Goal: Communication & Community: Answer question/provide support

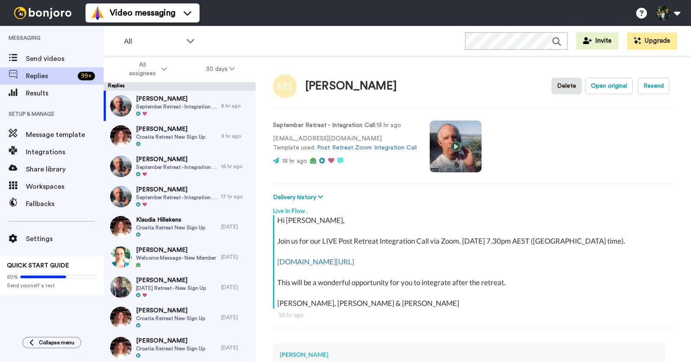
scroll to position [122, 0]
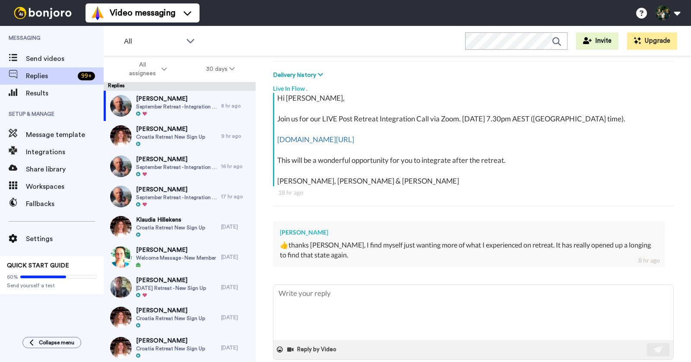
type textarea "x"
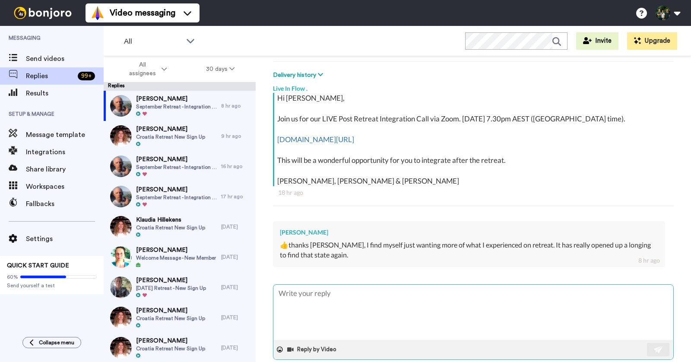
type textarea "A"
type textarea "x"
type textarea "Am"
type textarea "x"
type textarea "Ama"
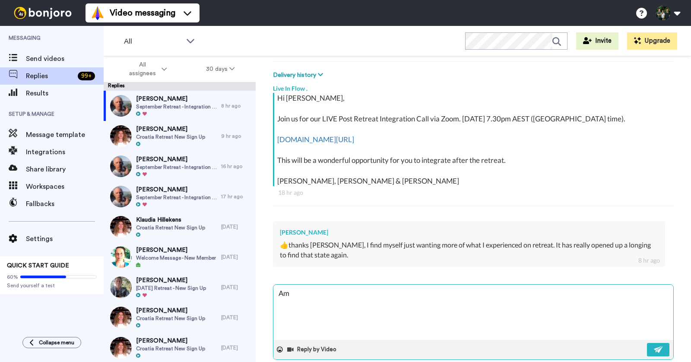
type textarea "x"
type textarea "Amaz"
type textarea "x"
type textarea "Amazi"
type textarea "x"
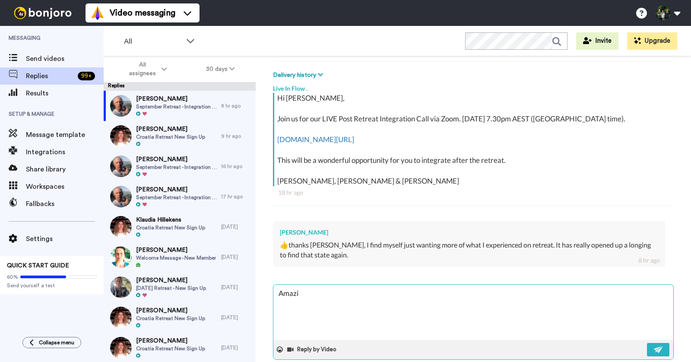
type textarea "Amazin"
type textarea "x"
type textarea "Amazing"
type textarea "x"
type textarea "Amazing"
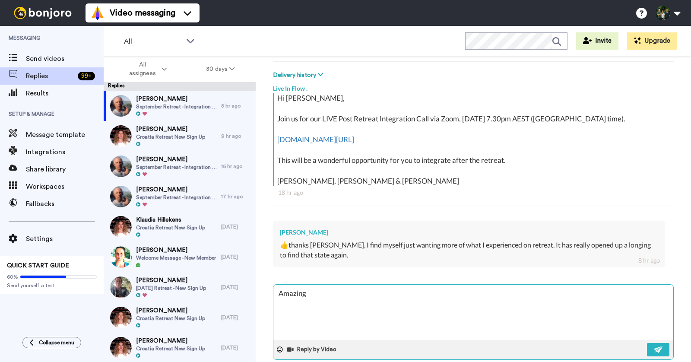
type textarea "x"
type textarea "Amazing M"
type textarea "x"
type textarea "Amazing Ma"
type textarea "x"
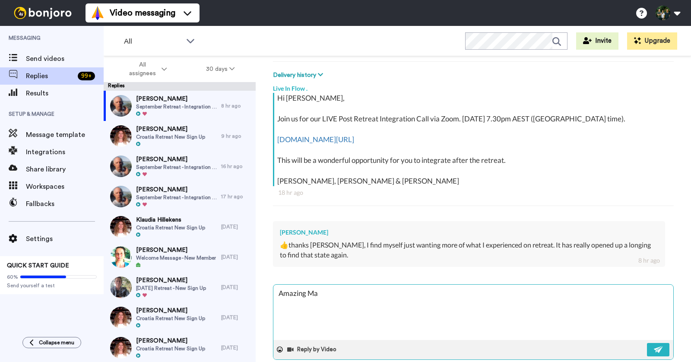
type textarea "Amazing Mar"
type textarea "x"
type textarea "Amazing [PERSON_NAME]"
type textarea "x"
type textarea "Amazing [PERSON_NAME]!"
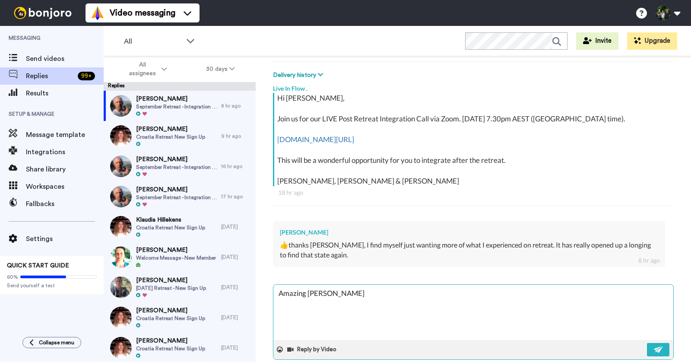
type textarea "x"
type textarea "Amazing [PERSON_NAME]!"
type textarea "x"
type textarea "Amazing [PERSON_NAME]! F"
type textarea "x"
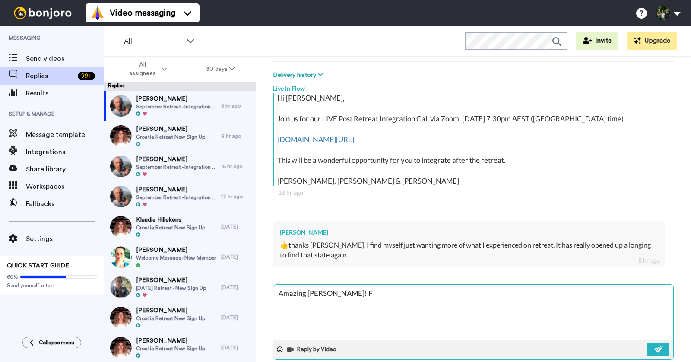
type textarea "Amazing [PERSON_NAME]! Fo"
type textarea "x"
type textarea "Amazing [PERSON_NAME]! Fol"
type textarea "x"
type textarea "Amazing [PERSON_NAME]! [GEOGRAPHIC_DATA]"
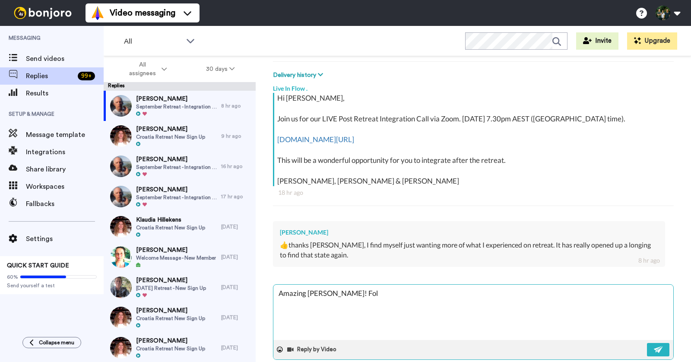
type textarea "x"
type textarea "Amazing [PERSON_NAME]! [PERSON_NAME]"
type textarea "x"
type textarea "Amazing [PERSON_NAME]! Follow"
type textarea "x"
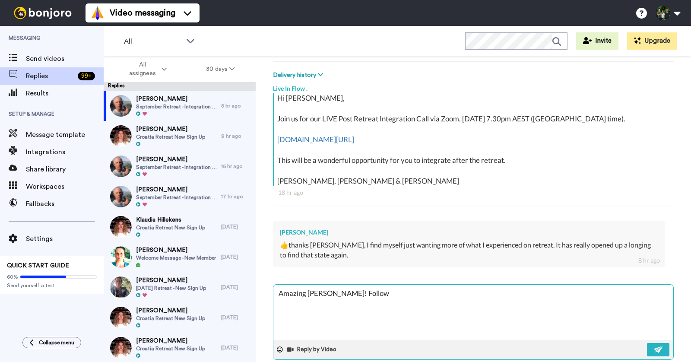
type textarea "Amazing [PERSON_NAME]! Follow"
type textarea "x"
type textarea "Amazing [PERSON_NAME]! Follow t"
type textarea "x"
type textarea "Amazing [PERSON_NAME]! Follow th"
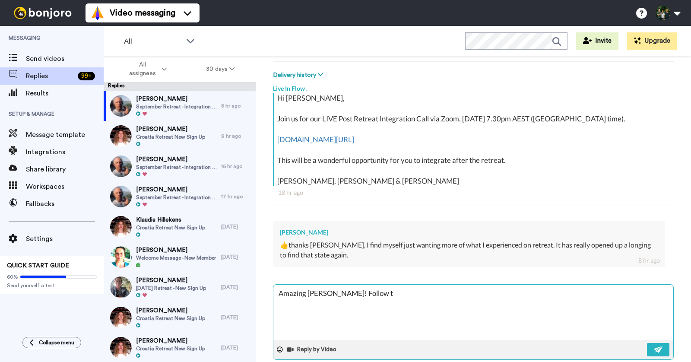
type textarea "x"
type textarea "Amazing [PERSON_NAME]! Follow tho"
type textarea "x"
type textarea "Amazing [PERSON_NAME]! Follow [PERSON_NAME]"
type textarea "x"
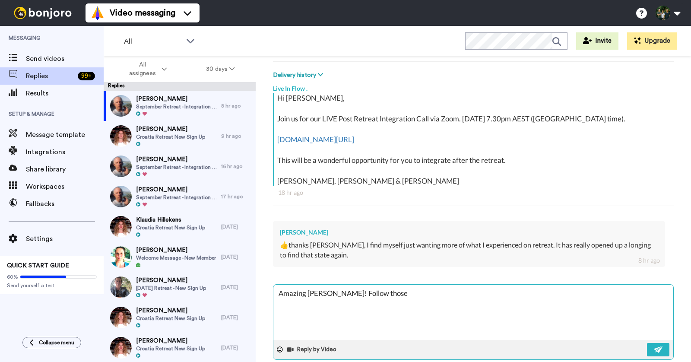
type textarea "Amazing [PERSON_NAME]! Follow those"
type textarea "x"
type textarea "Amazing [PERSON_NAME]! Follow those p"
type textarea "x"
type textarea "Amazing [PERSON_NAME]! Follow those pa"
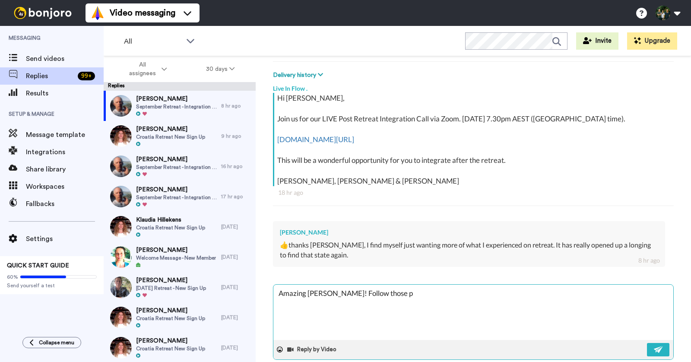
type textarea "x"
type textarea "Amazing [PERSON_NAME]! Follow those pan"
type textarea "x"
type textarea "Amazing [PERSON_NAME]! Follow those pang"
type textarea "x"
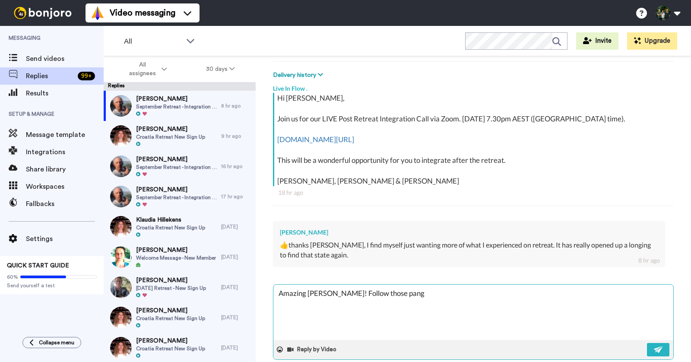
type textarea "Amazing [PERSON_NAME]! Follow those pangs"
type textarea "x"
type textarea "Amazing [PERSON_NAME]! Follow those pangs"
type textarea "x"
type textarea "Amazing [PERSON_NAME]! Follow those pangs a"
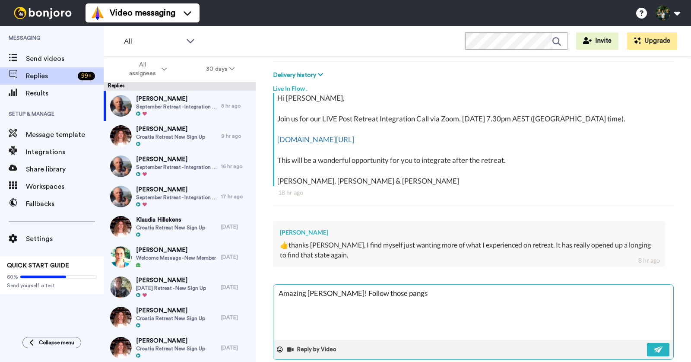
type textarea "x"
type textarea "Amazing [PERSON_NAME]! Follow those pangs an"
type textarea "x"
type textarea "Amazing [PERSON_NAME]! Follow those pangs and"
type textarea "x"
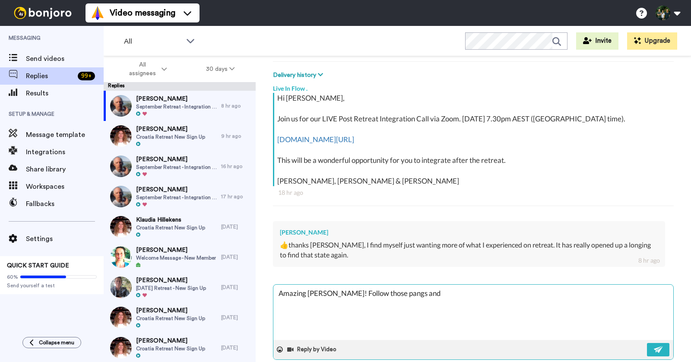
type textarea "Amazing [PERSON_NAME]! Follow those pangs and"
type textarea "x"
type textarea "Amazing [PERSON_NAME]! Follow those pangs and s"
type textarea "x"
type textarea "Amazing [PERSON_NAME]! Follow those pangs and"
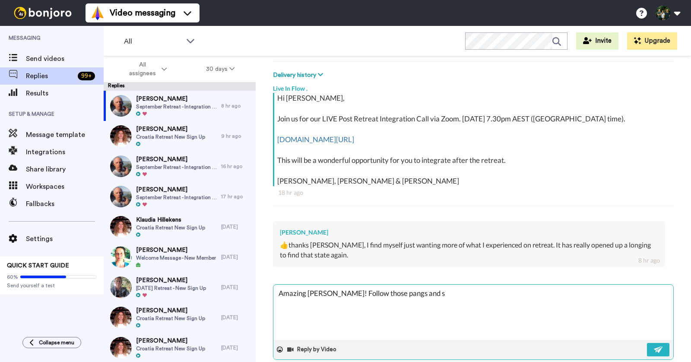
type textarea "x"
type textarea "Amazing [PERSON_NAME]! Follow those pangs and t"
type textarea "x"
type textarea "Amazing [PERSON_NAME]! Follow those pangs and tr"
type textarea "x"
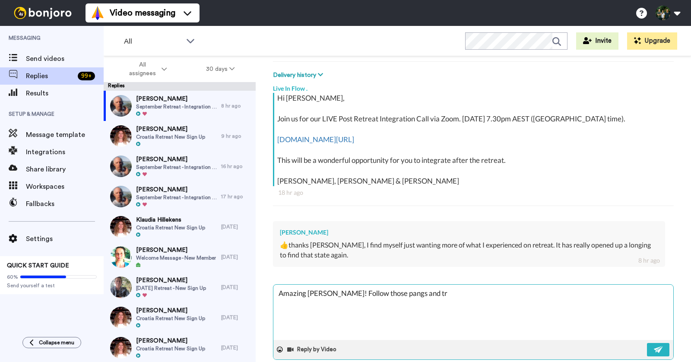
type textarea "Amazing [PERSON_NAME]! Follow those pangs and try"
type textarea "x"
type textarea "Amazing [PERSON_NAME]! Follow those pangs and try"
type textarea "x"
type textarea "Amazing [PERSON_NAME]! Follow those pangs and try s"
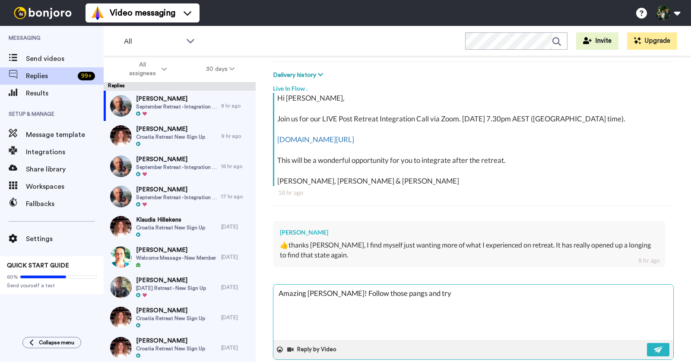
type textarea "x"
type textarea "Amazing [PERSON_NAME]! Follow those pangs and try st"
type textarea "x"
type textarea "Amazing [PERSON_NAME]! Follow those pangs and try sta"
type textarea "x"
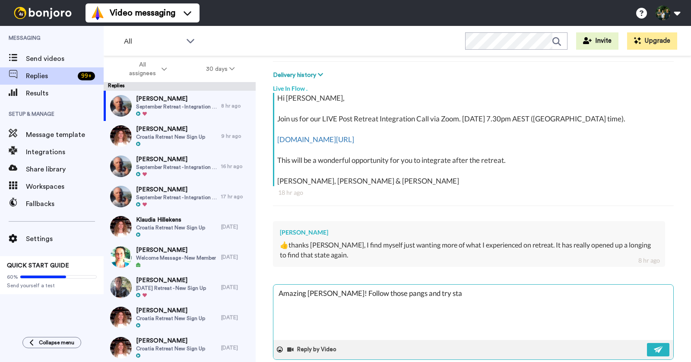
type textarea "Amazing [PERSON_NAME]! Follow those pangs and try stay"
type textarea "x"
type textarea "Amazing [PERSON_NAME]! Follow those pangs and try stay"
type textarea "x"
type textarea "Amazing [PERSON_NAME]! Follow those pangs and try stay c"
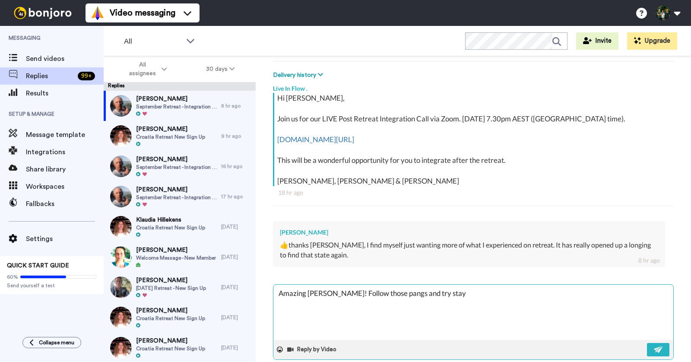
type textarea "x"
type textarea "Amazing [PERSON_NAME]! Follow those pangs and try stay co"
type textarea "x"
type textarea "Amazing [PERSON_NAME]! Follow those pangs and try stay con"
type textarea "x"
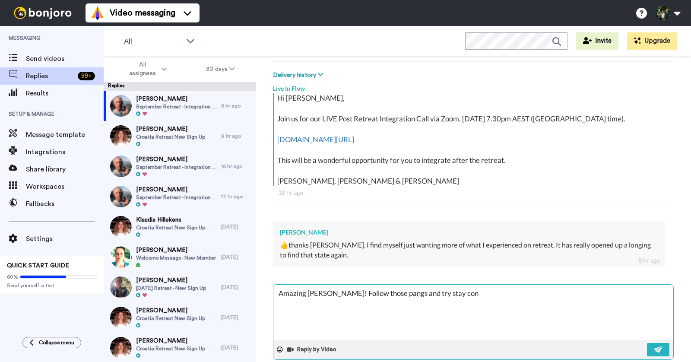
type textarea "Amazing [PERSON_NAME]! Follow those pangs and try stay conn"
type textarea "x"
type textarea "Amazing [PERSON_NAME]! Follow those pangs and try stay conne"
type textarea "x"
type textarea "Amazing [PERSON_NAME]! Follow those pangs and try stay connec"
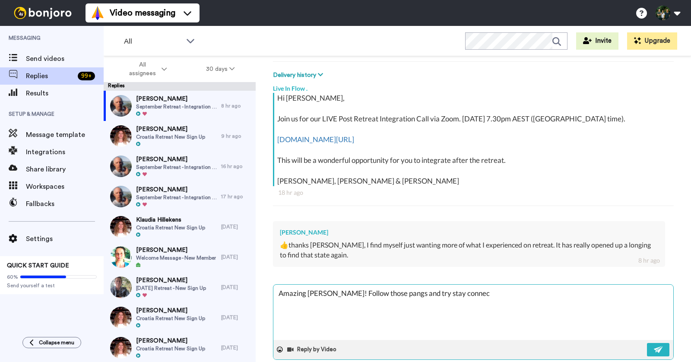
type textarea "x"
type textarea "Amazing [PERSON_NAME]! Follow those pangs and try stay connect"
type textarea "x"
type textarea "Amazing [PERSON_NAME]! Follow those pangs and try stay connecte"
type textarea "x"
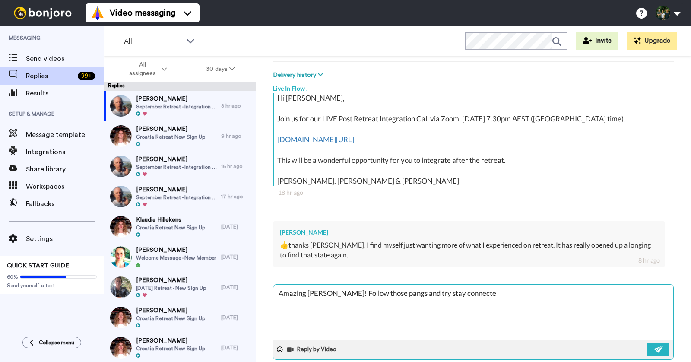
type textarea "Amazing [PERSON_NAME]! Follow those pangs and try stay connected"
type textarea "x"
type textarea "Amazing [PERSON_NAME]! Follow those pangs and try stay connected"
type textarea "x"
type textarea "Amazing [PERSON_NAME]! Follow those pangs and try stay connected t"
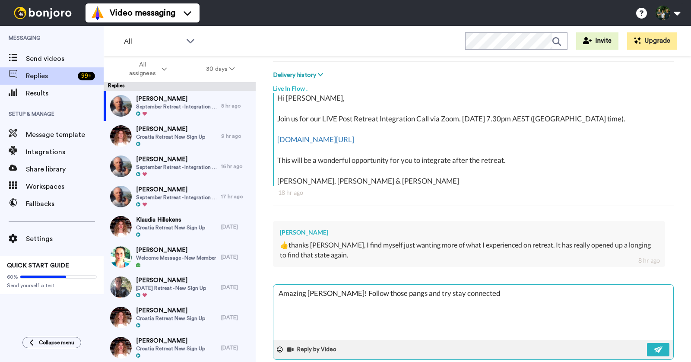
type textarea "x"
type textarea "Amazing [PERSON_NAME]! Follow those pangs and try stay connected to"
type textarea "x"
type textarea "Amazing [PERSON_NAME]! Follow those pangs and try stay connected to"
type textarea "x"
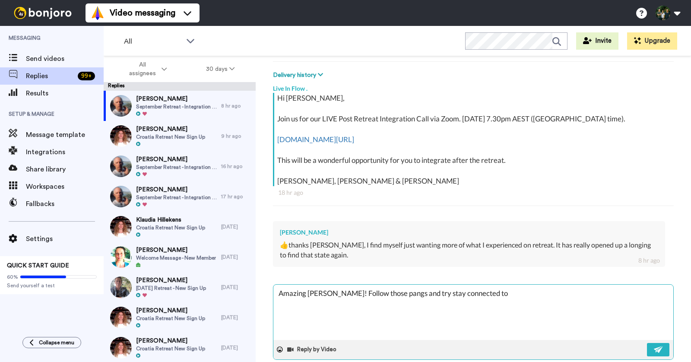
type textarea "Amazing [PERSON_NAME]! Follow those pangs and try stay connected to t"
type textarea "x"
type textarea "Amazing [PERSON_NAME]! Follow those pangs and try stay connected to th"
type textarea "x"
type textarea "Amazing [PERSON_NAME]! Follow those pangs and try stay connected to tha"
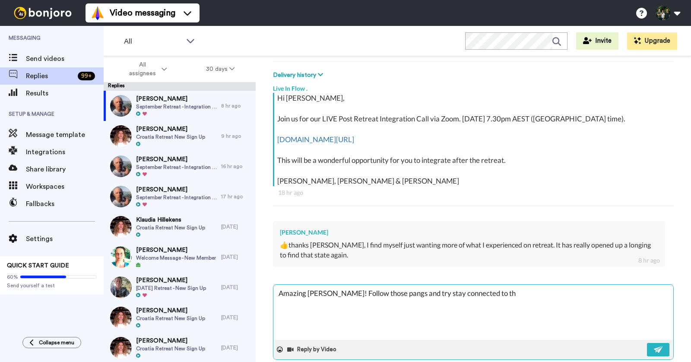
type textarea "x"
type textarea "Amazing [PERSON_NAME]! Follow those pangs and try stay connected to that"
type textarea "x"
type textarea "Amazing [PERSON_NAME]! Follow those pangs and try stay connected to that"
type textarea "x"
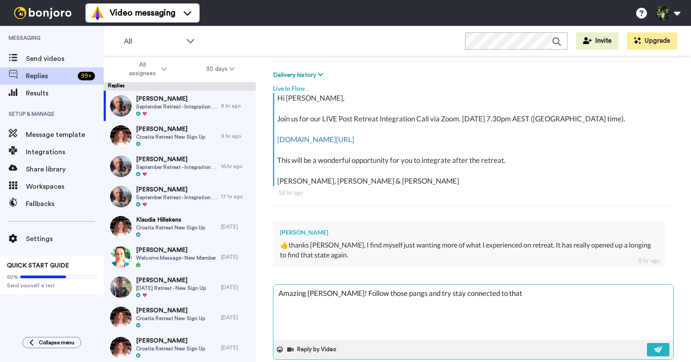
type textarea "Amazing [PERSON_NAME]! Follow those pangs and try stay connected to that s"
type textarea "x"
type textarea "Amazing [PERSON_NAME]! Follow those pangs and try stay connected to that st"
type textarea "x"
type textarea "Amazing [PERSON_NAME]! Follow those pangs and try stay connected to that sta"
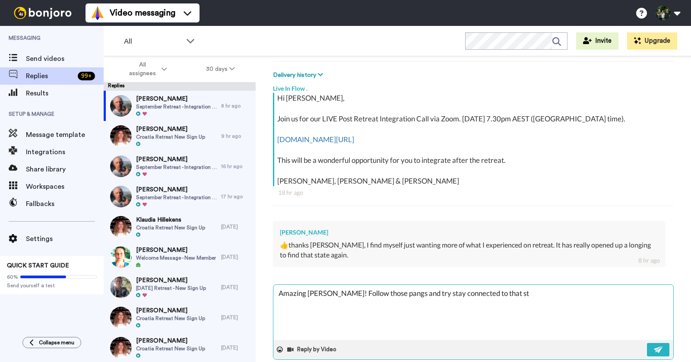
type textarea "x"
type textarea "Amazing [PERSON_NAME]! Follow those pangs and try stay connected to that stat"
type textarea "x"
type textarea "Amazing [PERSON_NAME]! Follow those pangs and try stay connected to that state"
type textarea "x"
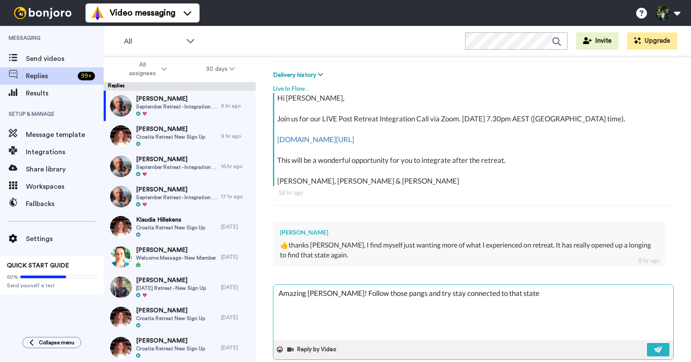
type textarea "Amazing [PERSON_NAME]! Follow those pangs and try stay connected to that state"
type textarea "x"
type textarea "Amazing [PERSON_NAME]! Follow those pangs and try stay connected to that state a"
type textarea "x"
type textarea "Amazing [PERSON_NAME]! Follow those pangs and try stay connected to that state …"
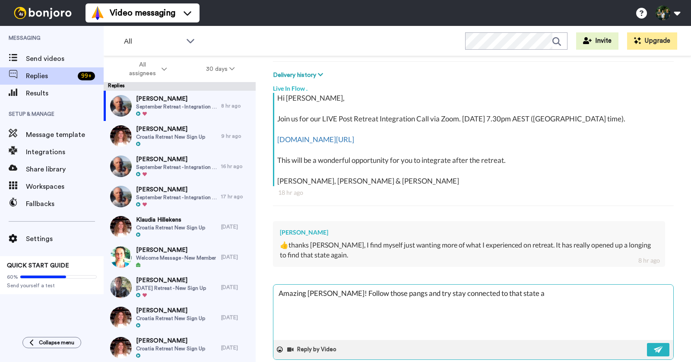
type textarea "x"
type textarea "Amazing [PERSON_NAME]! Follow those pangs and try stay connected to that state …"
type textarea "x"
type textarea "Amazing [PERSON_NAME]! Follow those pangs and try stay connected to that state …"
type textarea "x"
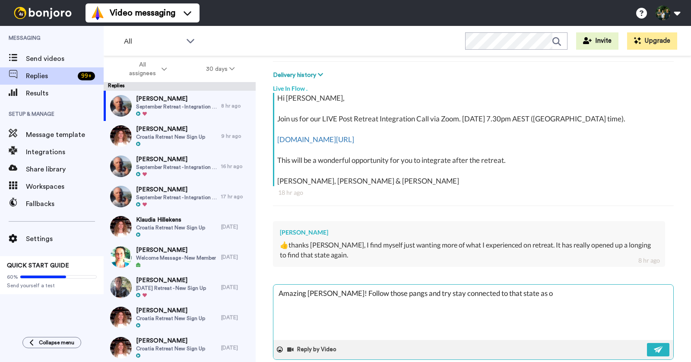
type textarea "Amazing [PERSON_NAME]! Follow those pangs and try stay connected to that state …"
type textarea "x"
type textarea "Amazing [PERSON_NAME]! Follow those pangs and try stay connected to that state …"
type textarea "x"
type textarea "Amazing [PERSON_NAME]! Follow those pangs and try stay connected to that state …"
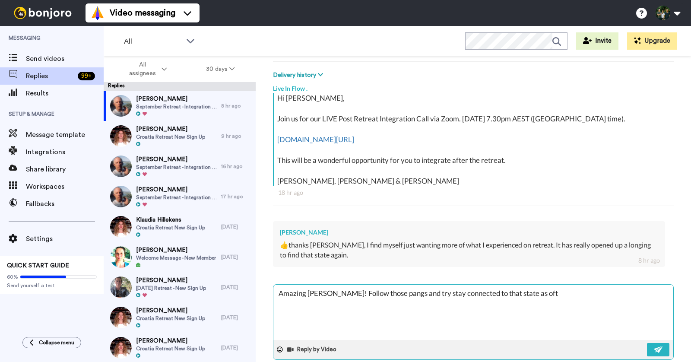
type textarea "x"
type textarea "Amazing [PERSON_NAME]! Follow those pangs and try stay connected to that state …"
type textarea "x"
type textarea "Amazing [PERSON_NAME]! Follow those pangs and try stay connected to that state …"
type textarea "x"
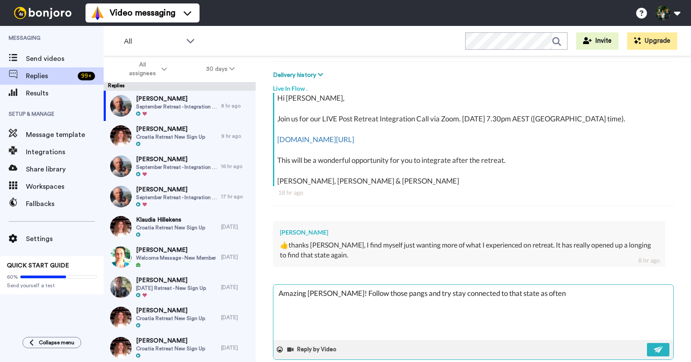
type textarea "Amazing [PERSON_NAME]! Follow those pangs and try stay connected to that state …"
type textarea "x"
type textarea "Amazing [PERSON_NAME]! Follow those pangs and try stay connected to that state …"
type textarea "x"
type textarea "Amazing [PERSON_NAME]! Follow those pangs and try stay connected to that state …"
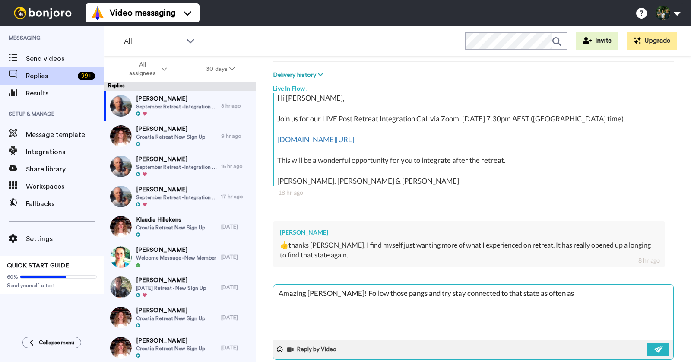
type textarea "x"
type textarea "Amazing [PERSON_NAME]! Follow those pangs and try stay connected to that state …"
type textarea "x"
type textarea "Amazing [PERSON_NAME]! Follow those pangs and try stay connected to that state …"
type textarea "x"
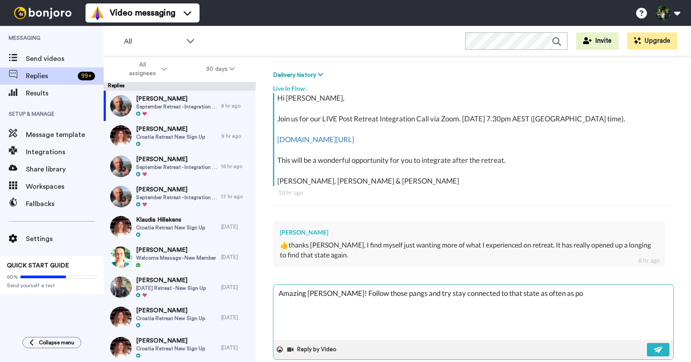
type textarea "Amazing [PERSON_NAME]! Follow those pangs and try stay connected to that state …"
type textarea "x"
type textarea "Amazing [PERSON_NAME]! Follow those pangs and try stay connected to that state …"
type textarea "x"
type textarea "Amazing [PERSON_NAME]! Follow those pangs and try stay connected to that state …"
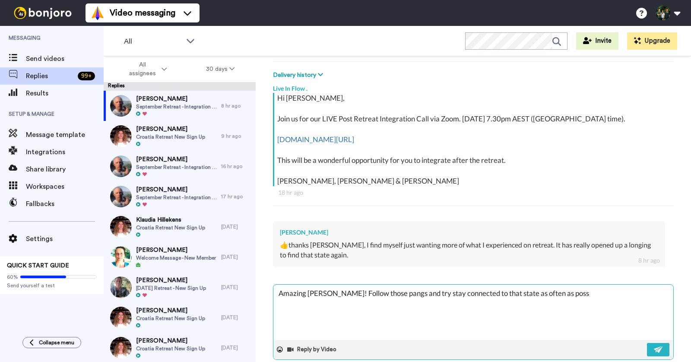
type textarea "x"
type textarea "Amazing [PERSON_NAME]! Follow those pangs and try stay connected to that state …"
type textarea "x"
type textarea "Amazing [PERSON_NAME]! Follow those pangs and try stay connected to that state …"
type textarea "x"
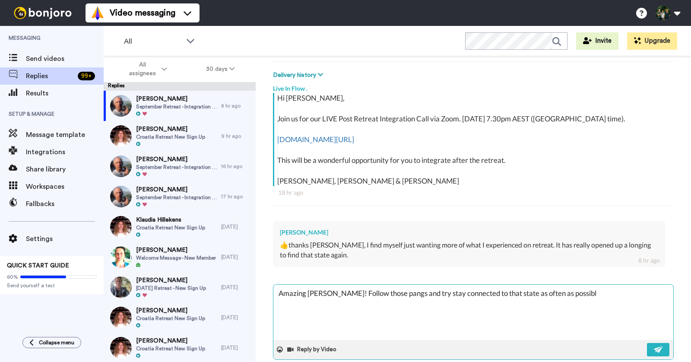
type textarea "Amazing [PERSON_NAME]! Follow those pangs and try stay connected to that state …"
type textarea "x"
type textarea "Amazing [PERSON_NAME]! Follow those pangs and try stay connected to that state …"
type textarea "x"
type textarea "Amazing [PERSON_NAME]! Follow those pangs and try stay connected to that state …"
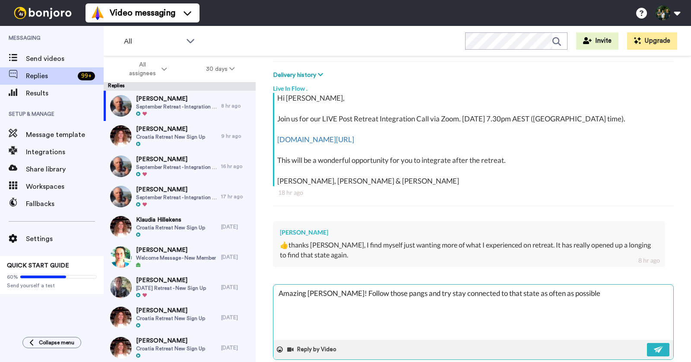
type textarea "x"
type textarea "Amazing [PERSON_NAME]! Follow those pangs and try stay connected to that state …"
type textarea "x"
type textarea "Amazing [PERSON_NAME]! Follow those pangs and try stay connected to that state …"
type textarea "x"
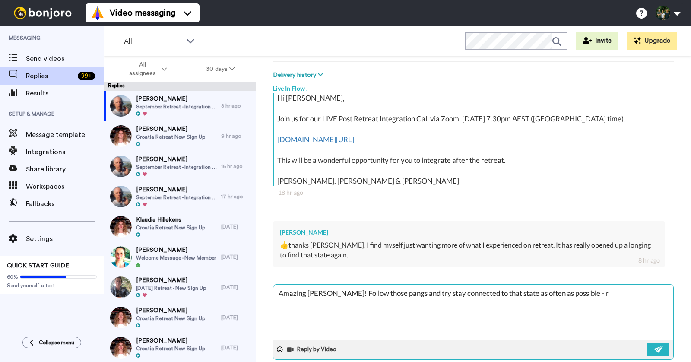
type textarea "Amazing [PERSON_NAME]! Follow those pangs and try stay connected to that state …"
type textarea "x"
type textarea "Amazing [PERSON_NAME]! Follow those pangs and try stay connected to that state …"
type textarea "x"
type textarea "Amazing [PERSON_NAME]! Follow those pangs and try stay connected to that state …"
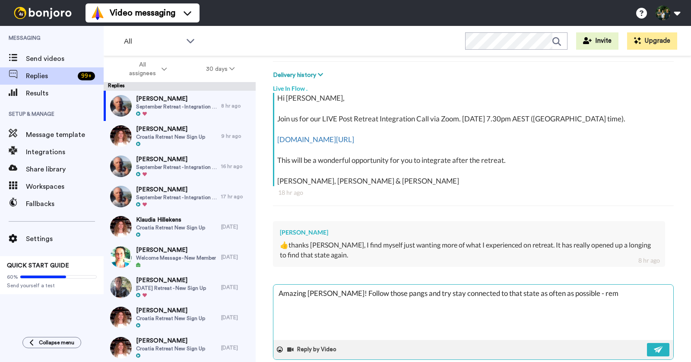
type textarea "x"
type textarea "Amazing [PERSON_NAME]! Follow those pangs and try stay connected to that state …"
type textarea "x"
type textarea "Amazing [PERSON_NAME]! Follow those pangs and try stay connected to that state …"
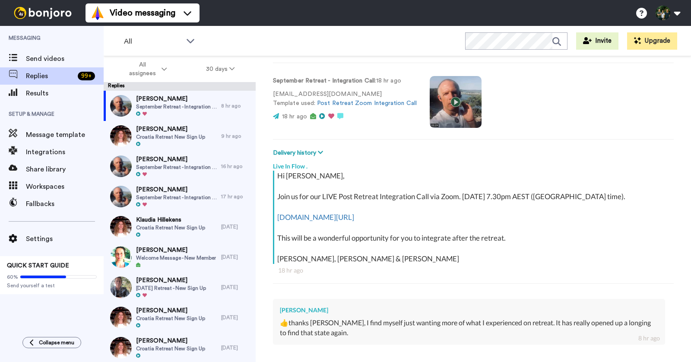
scroll to position [0, 0]
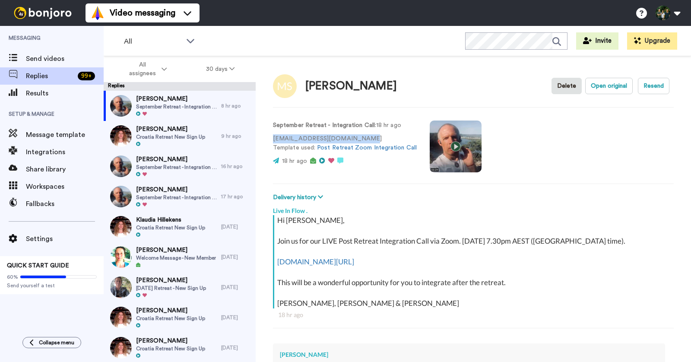
drag, startPoint x: 361, startPoint y: 137, endPoint x: 272, endPoint y: 142, distance: 88.6
click at [273, 142] on p "[EMAIL_ADDRESS][DOMAIN_NAME] Template used: Post Retreat Zoom Integration Call" at bounding box center [345, 143] width 144 height 18
copy p "[EMAIL_ADDRESS][DOMAIN_NAME]"
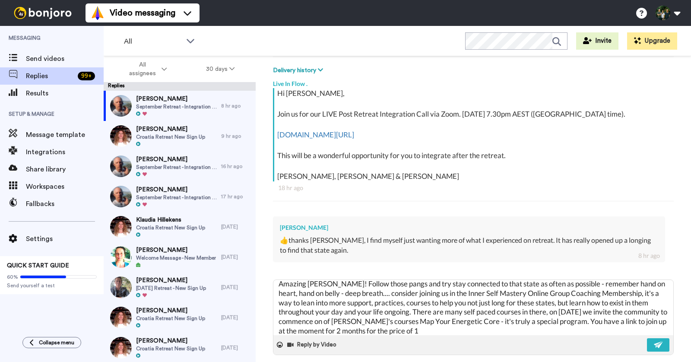
scroll to position [135, 0]
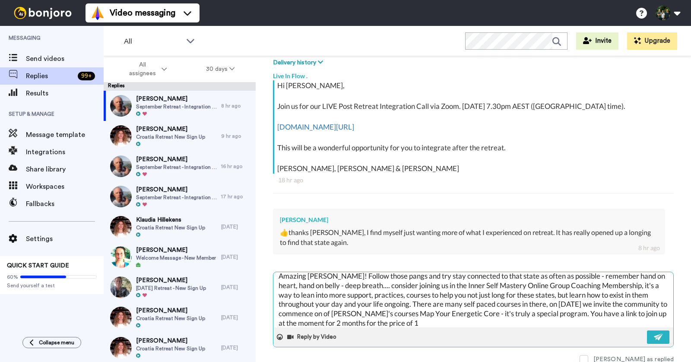
click at [415, 318] on textarea "Amazing [PERSON_NAME]! Follow those pangs and try stay connected to that state …" at bounding box center [473, 299] width 400 height 55
paste textarea "[URL][DOMAIN_NAME]"
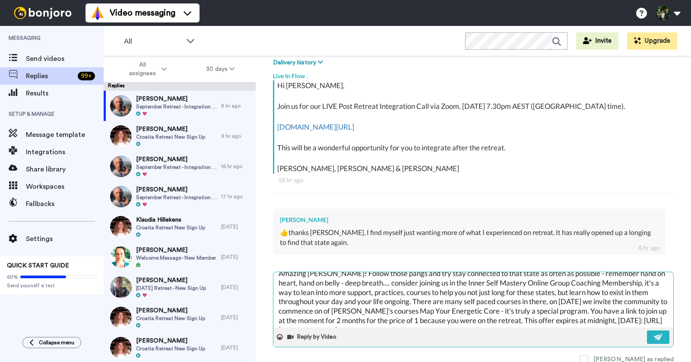
scroll to position [12, 0]
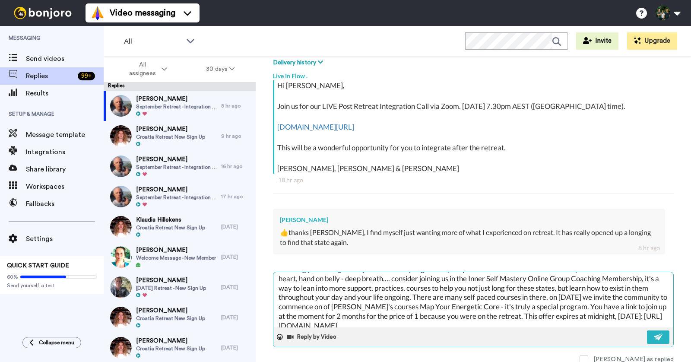
click at [323, 304] on textarea "Amazing [PERSON_NAME]! Follow those pangs and try stay connected to that state …" at bounding box center [473, 299] width 400 height 55
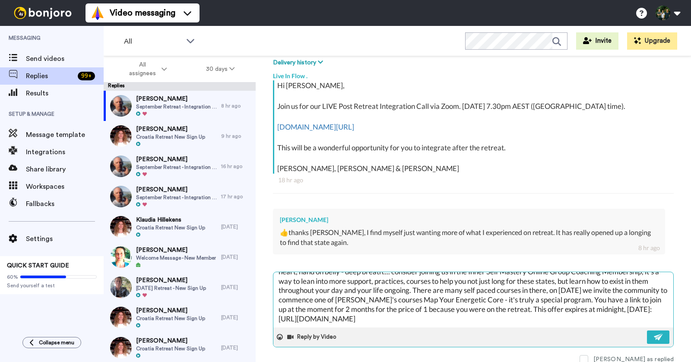
click at [535, 316] on textarea "Amazing [PERSON_NAME]! Follow those pangs and try stay connected to that state …" at bounding box center [473, 299] width 400 height 55
click at [652, 330] on button at bounding box center [658, 336] width 22 height 13
